Goal: Navigation & Orientation: Find specific page/section

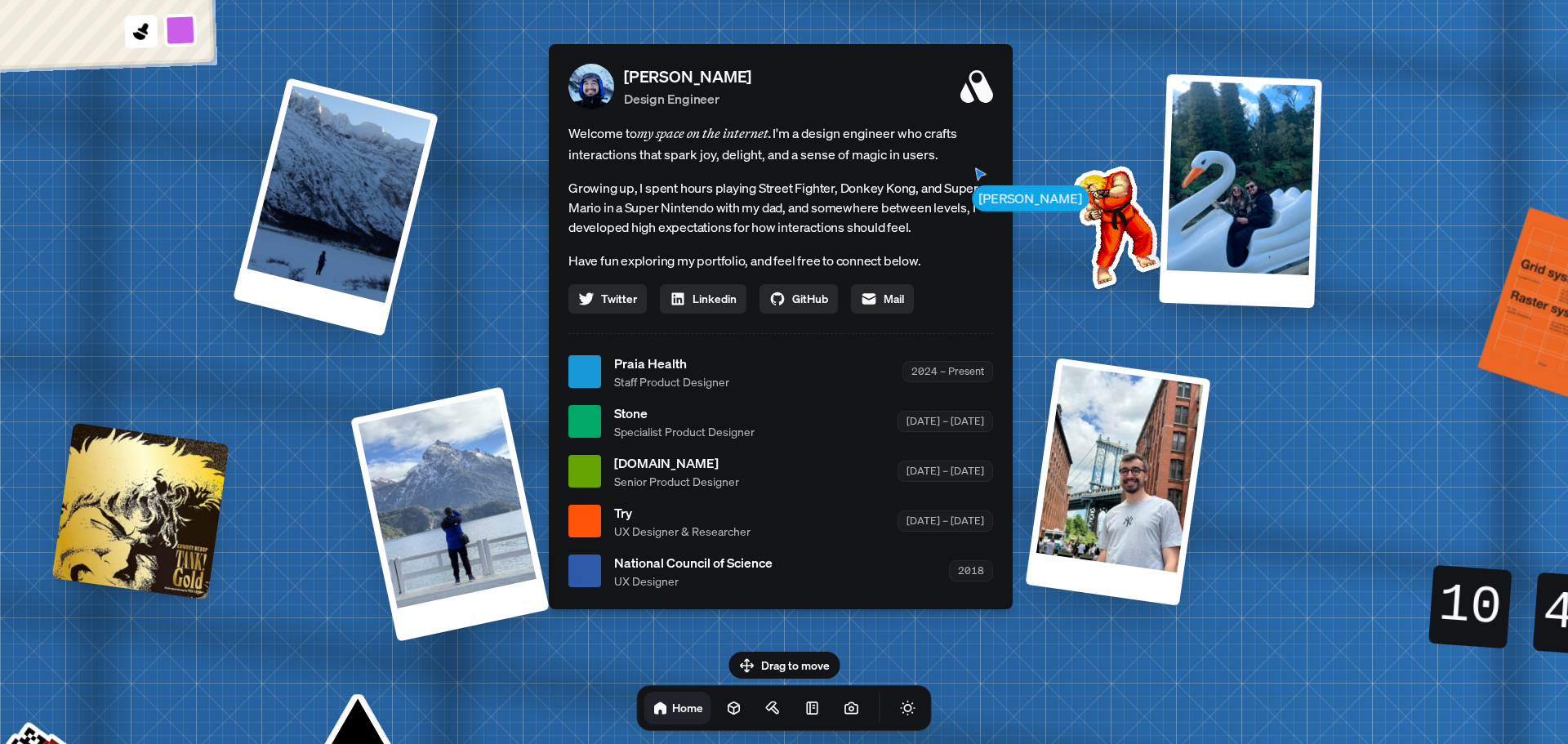
click at [1454, 400] on div "[PERSON_NAME] [PERSON_NAME] Design Engineer Welcome to my space on the internet…" at bounding box center [784, 372] width 2444 height 2142
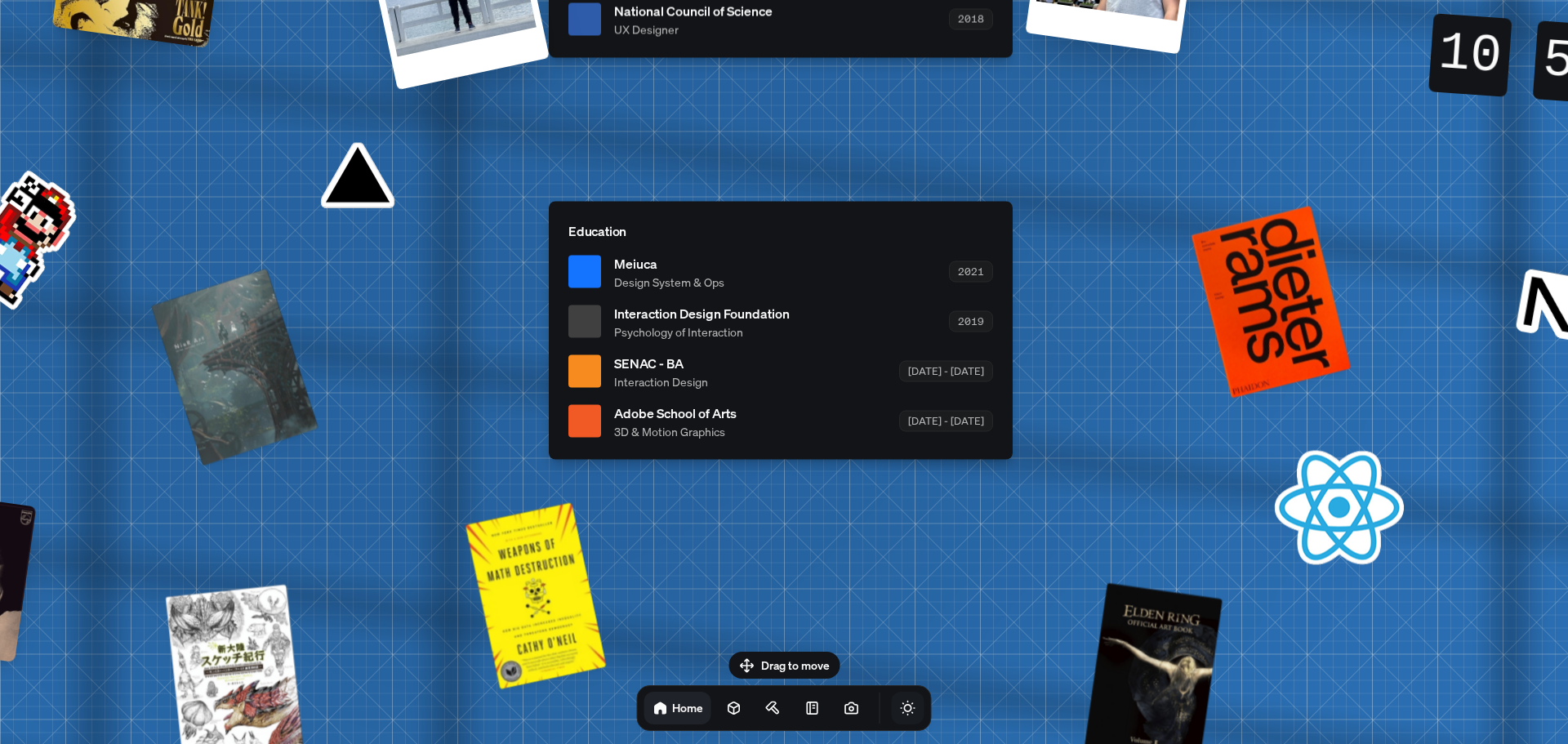
click at [900, 702] on icon "Toggle Theme" at bounding box center [907, 708] width 16 height 16
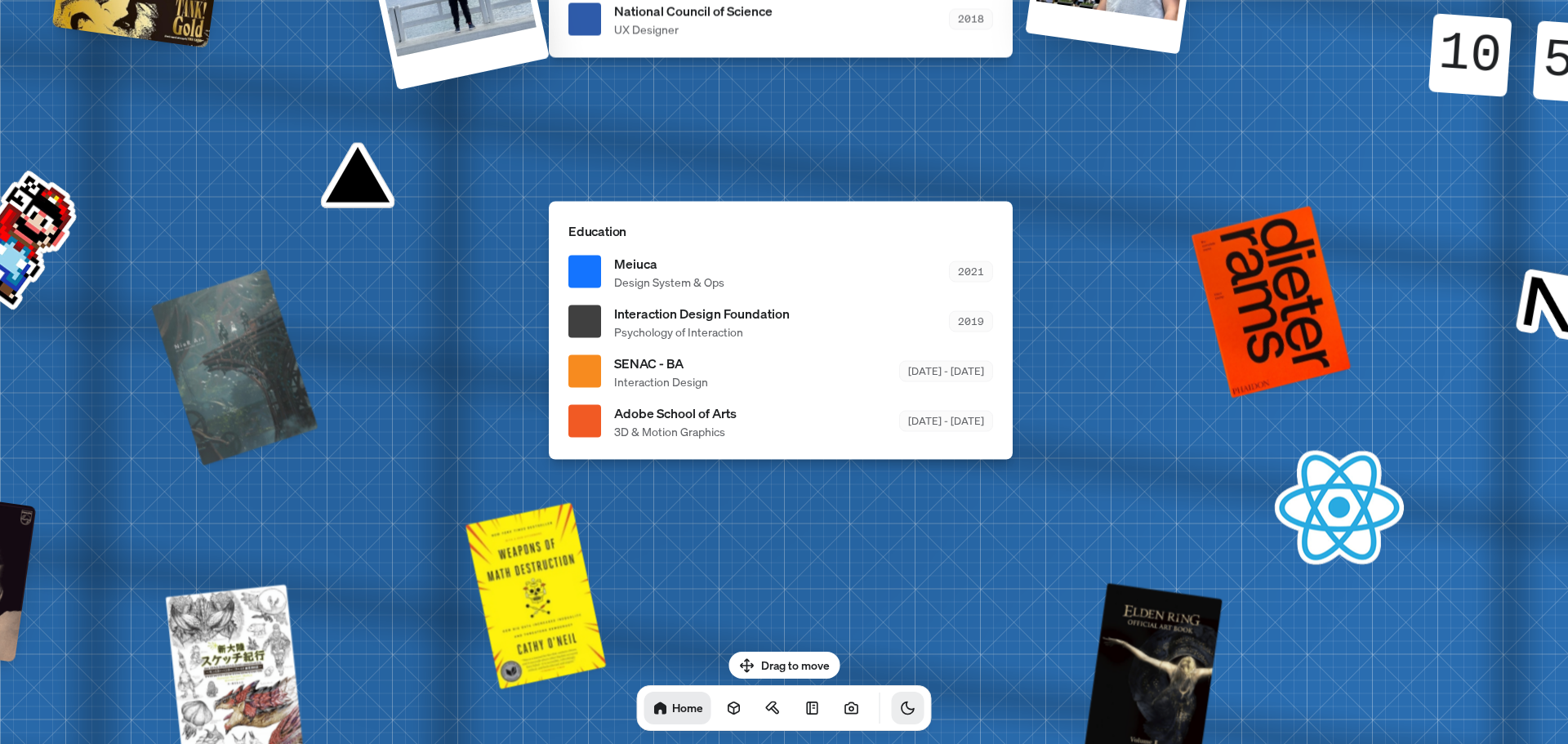
click at [900, 703] on icon "Toggle Theme" at bounding box center [907, 708] width 16 height 16
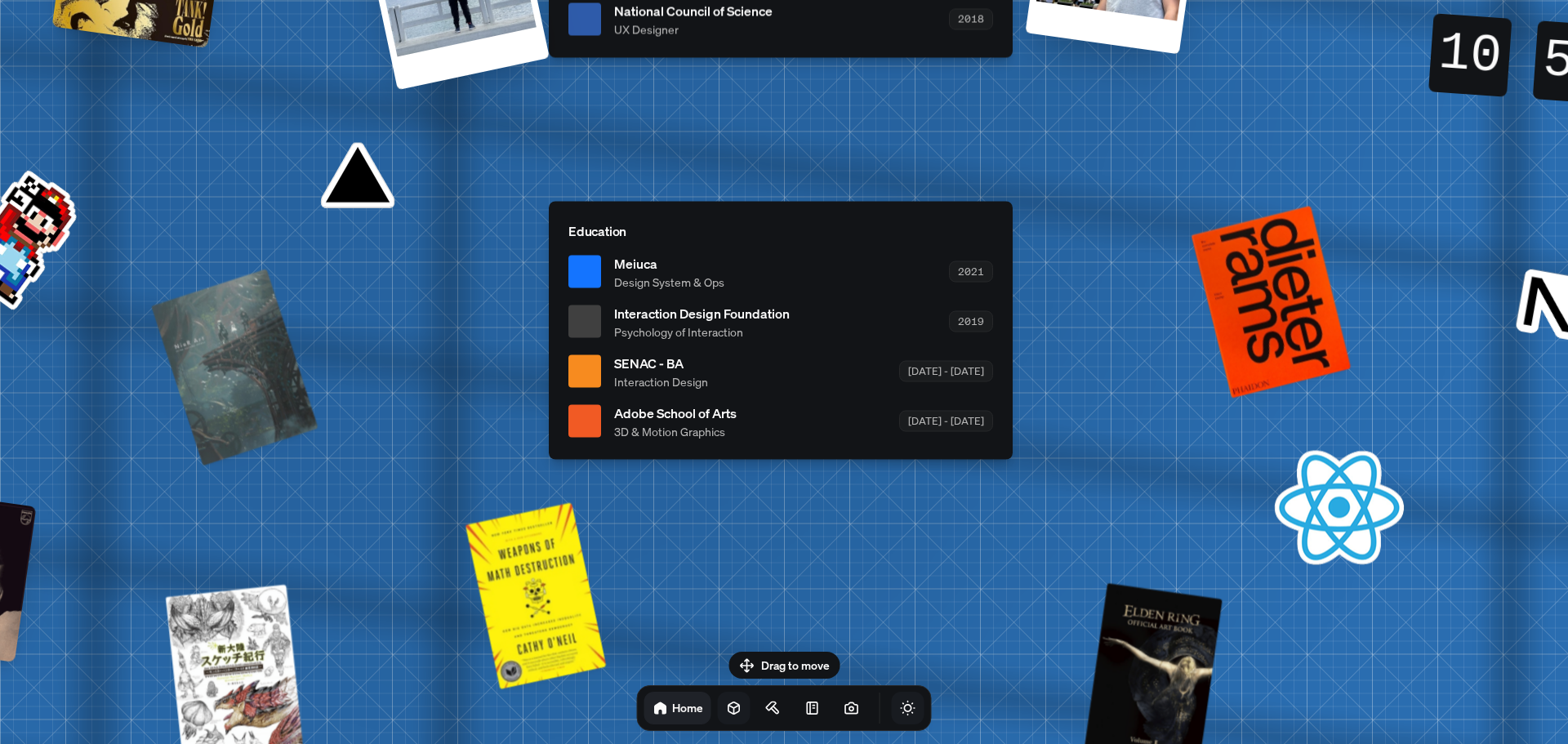
click at [723, 713] on link at bounding box center [734, 709] width 32 height 32
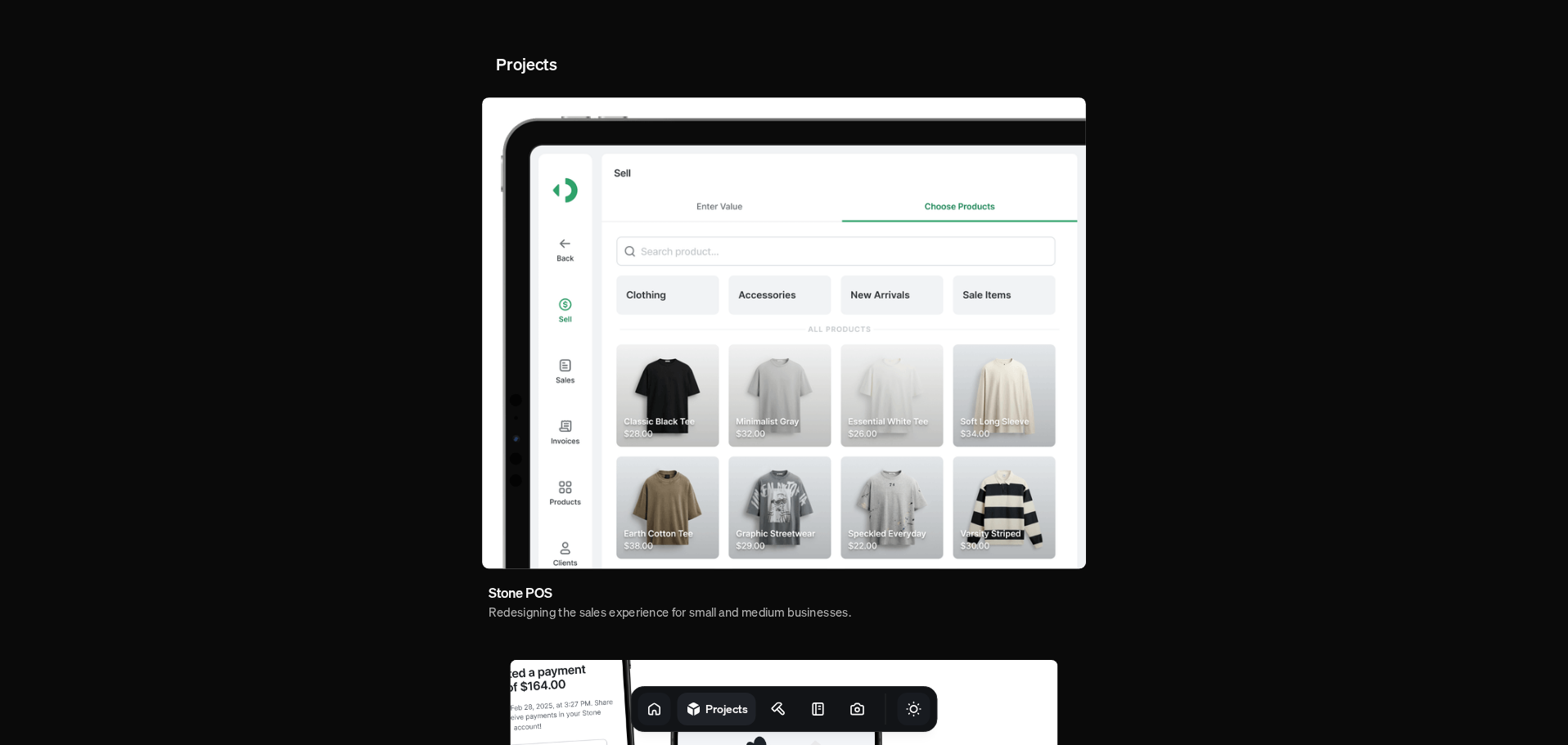
click at [647, 705] on icon at bounding box center [654, 709] width 16 height 16
